Goal: Check status: Check status

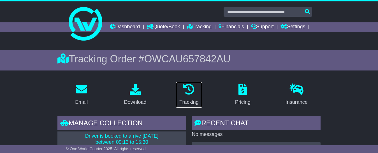
click at [192, 95] on icon at bounding box center [188, 89] width 11 height 11
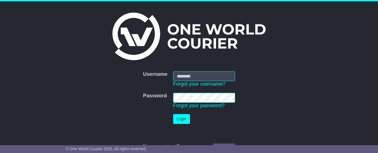
click at [183, 75] on input "Username" at bounding box center [204, 77] width 62 height 10
type input "**********"
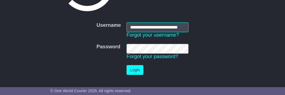
scroll to position [75, 0]
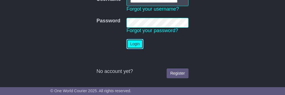
drag, startPoint x: 138, startPoint y: 45, endPoint x: 241, endPoint y: 58, distance: 103.5
click at [138, 45] on button "Login" at bounding box center [135, 44] width 17 height 10
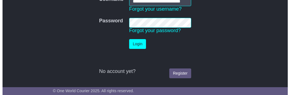
scroll to position [0, 0]
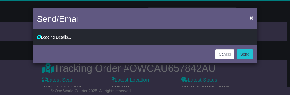
type input "**********"
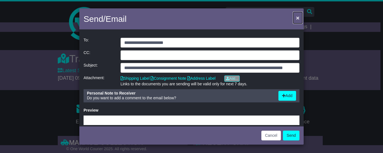
click at [285, 18] on button "×" at bounding box center [297, 18] width 9 height 12
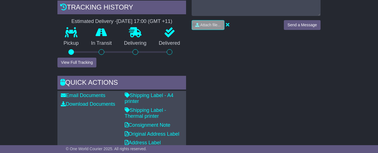
scroll to position [224, 0]
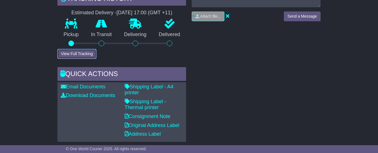
click at [70, 59] on button "View Full Tracking" at bounding box center [77, 54] width 39 height 10
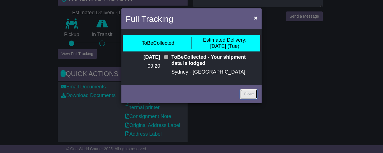
click at [245, 95] on link "Close" at bounding box center [248, 94] width 17 height 10
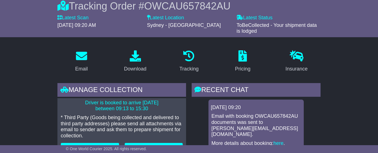
scroll to position [0, 0]
